Goal: Task Accomplishment & Management: Manage account settings

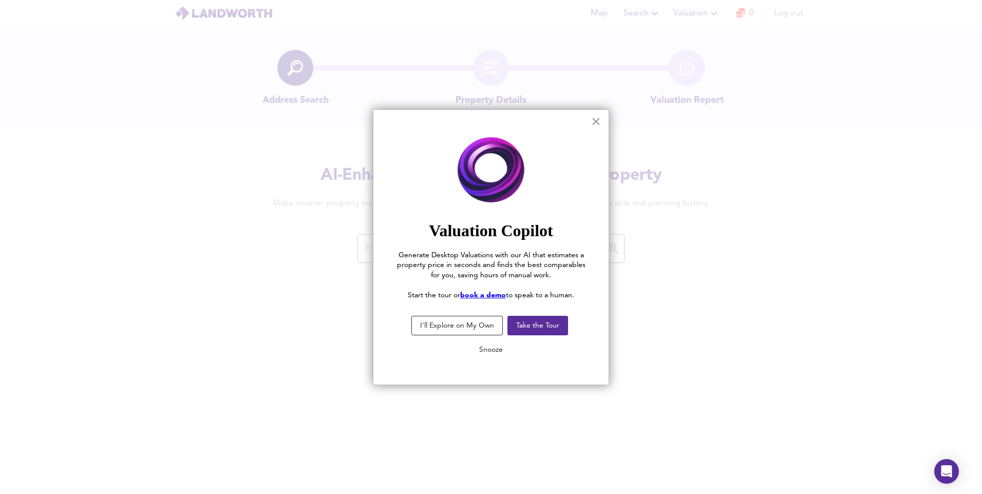
click at [489, 353] on button "Snooze" at bounding box center [491, 349] width 40 height 18
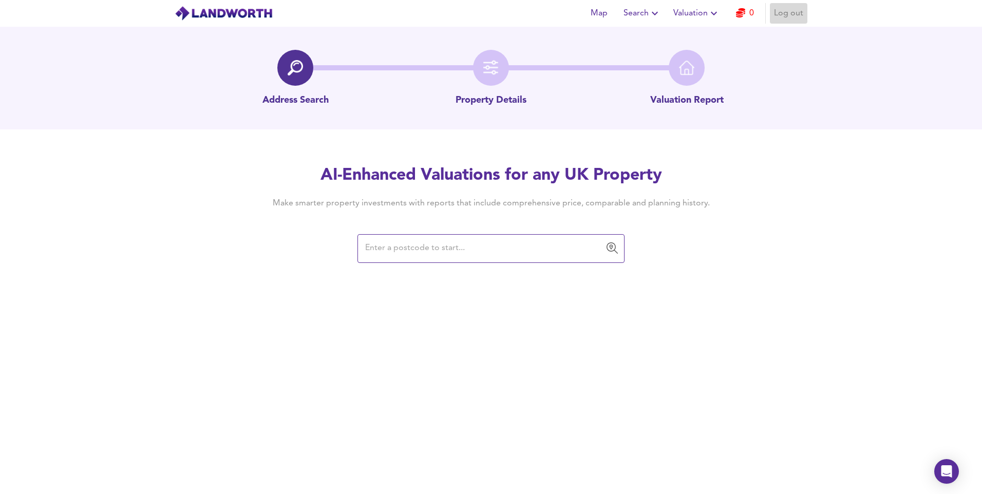
click at [791, 14] on span "Log out" at bounding box center [788, 13] width 29 height 14
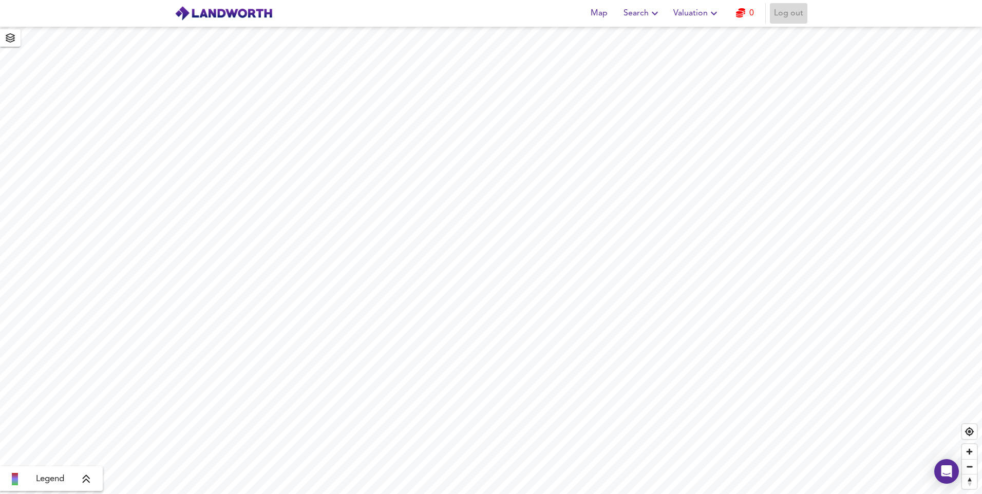
click at [794, 16] on span "Log out" at bounding box center [788, 13] width 29 height 14
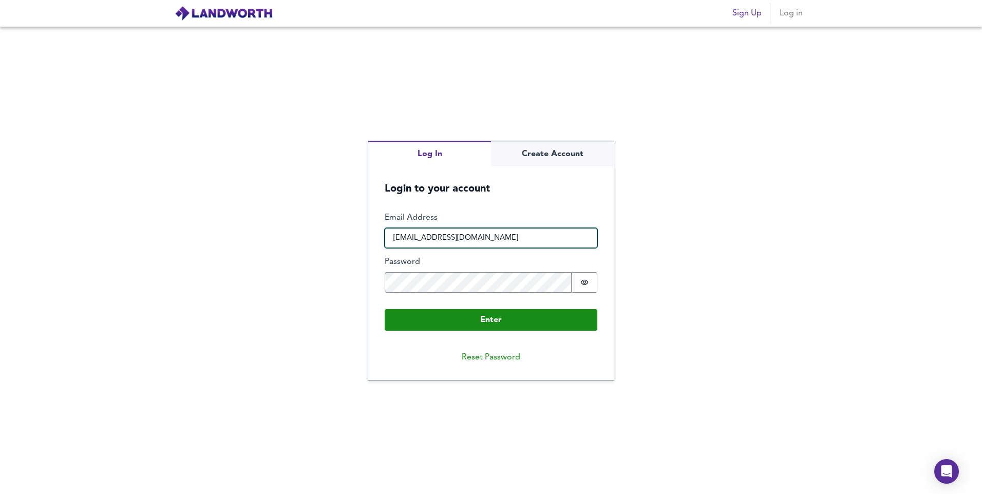
drag, startPoint x: 504, startPoint y: 240, endPoint x: 320, endPoint y: 263, distance: 185.7
click at [320, 263] on div "Log In Create Account Login to your account Enter Email Address neha.joshi@sain…" at bounding box center [491, 260] width 982 height 467
type input "vishjosh85@gmail.com"
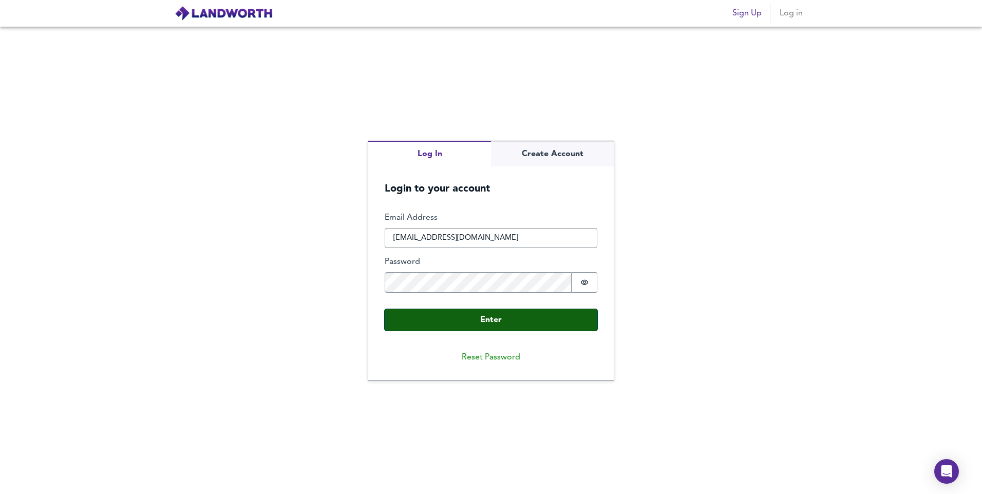
click at [454, 328] on button "Enter" at bounding box center [491, 320] width 213 height 22
